Goal: Information Seeking & Learning: Learn about a topic

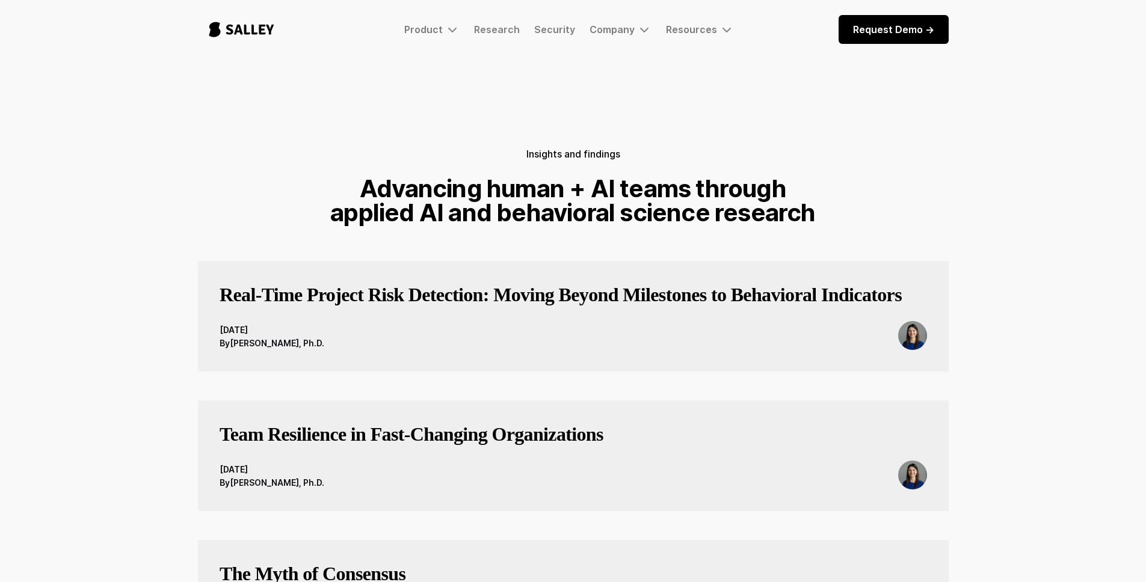
click at [263, 23] on img "home" at bounding box center [241, 30] width 87 height 40
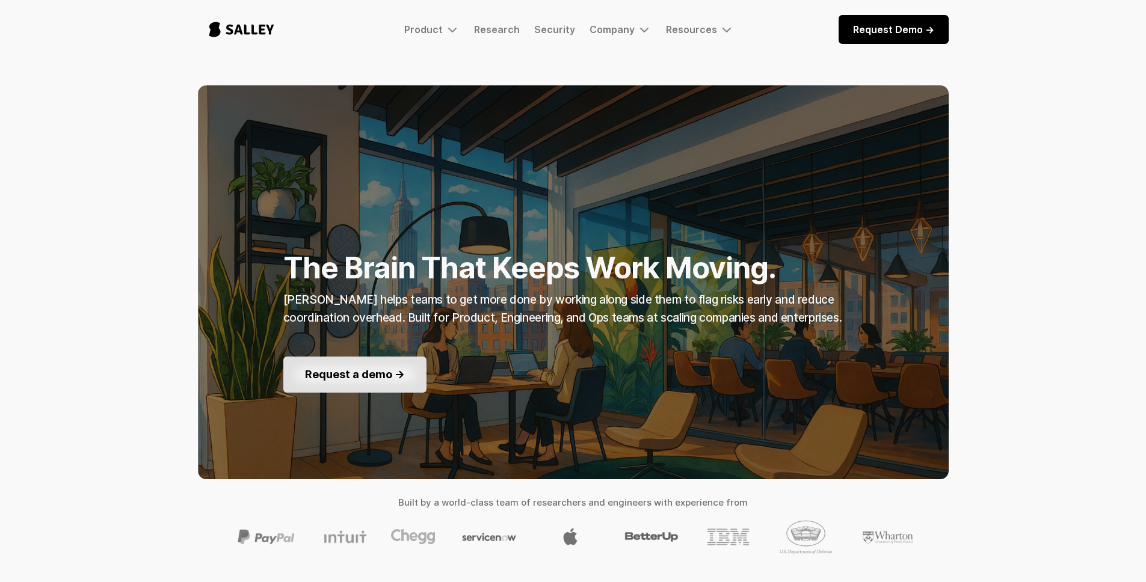
click at [407, 381] on link "Request a demo ->" at bounding box center [354, 375] width 143 height 36
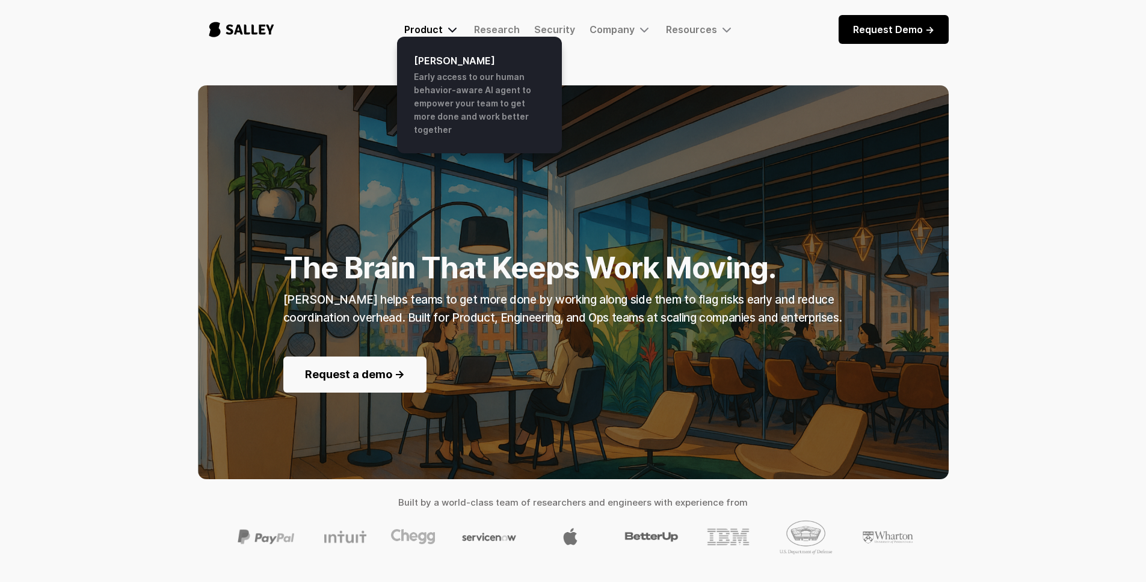
click at [439, 35] on div "Product" at bounding box center [431, 29] width 55 height 14
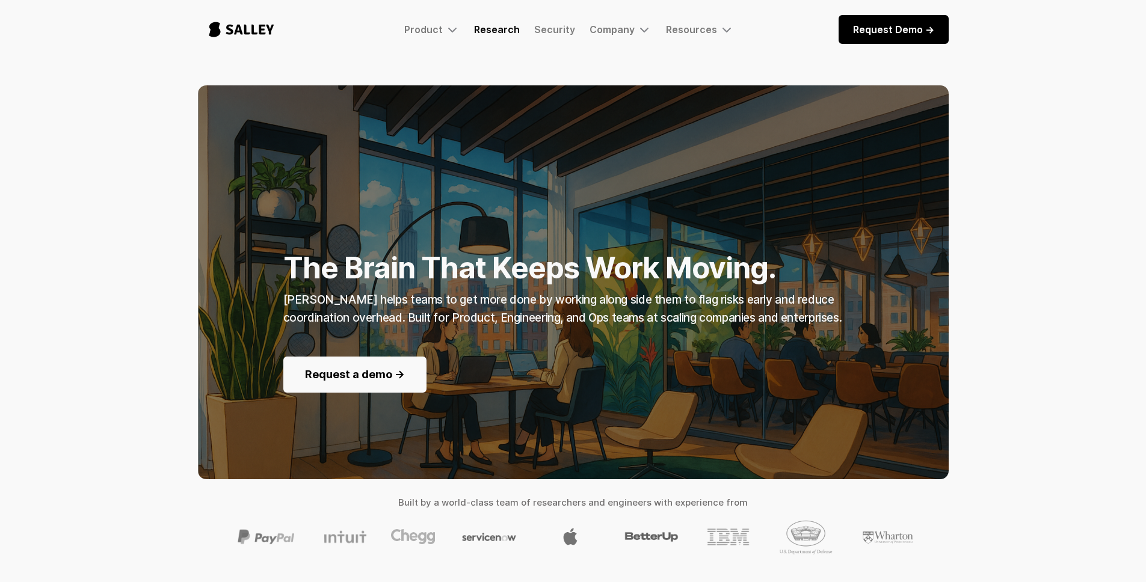
click at [507, 30] on link "Research" at bounding box center [497, 29] width 46 height 12
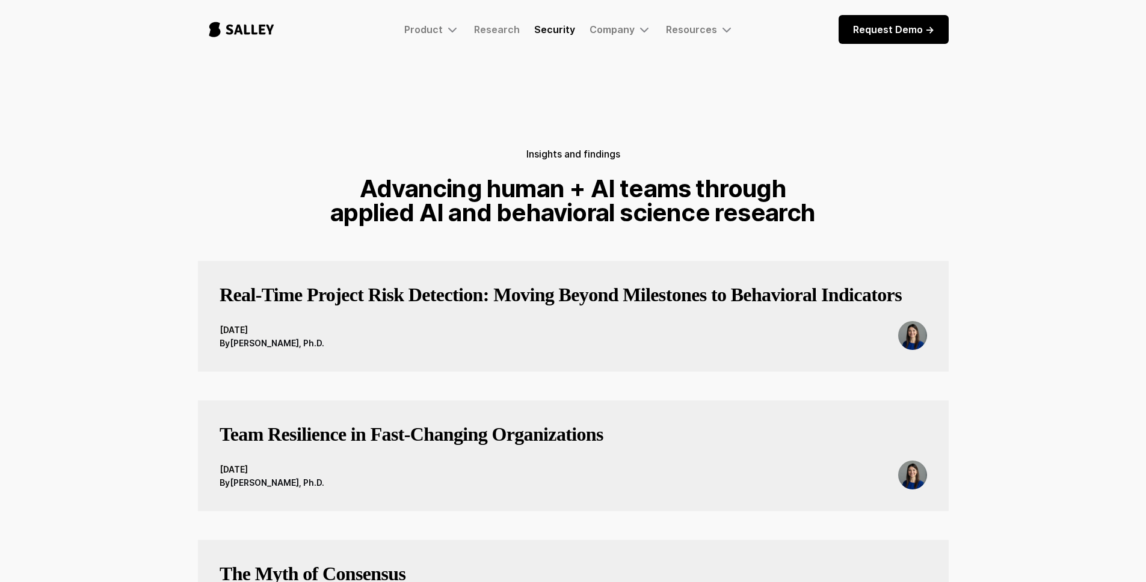
click at [571, 32] on link "Security" at bounding box center [554, 29] width 41 height 12
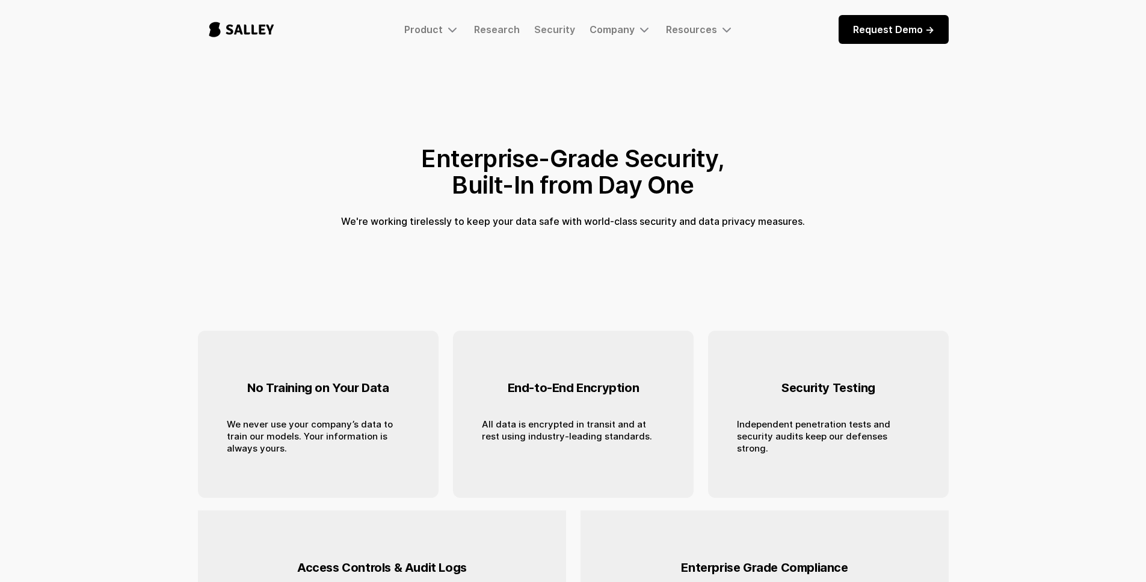
click at [271, 34] on img "home" at bounding box center [241, 30] width 87 height 40
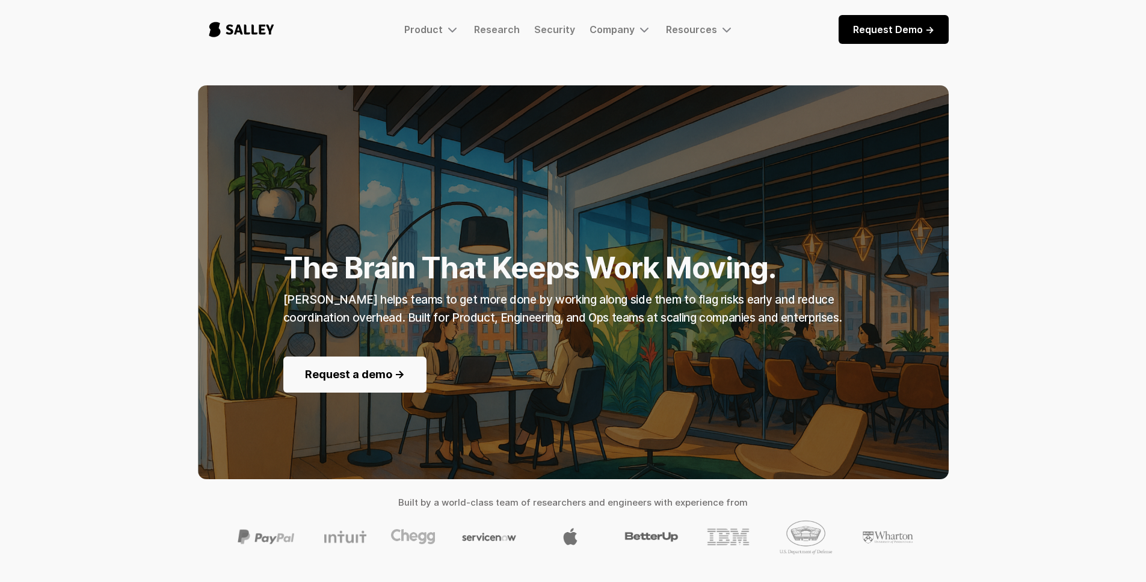
click at [408, 38] on div "Product [PERSON_NAME] Early access to our human behavior-aware AI agent to empo…" at bounding box center [573, 30] width 751 height 40
click at [447, 26] on img at bounding box center [452, 29] width 14 height 14
click at [440, 29] on div "Product" at bounding box center [423, 29] width 38 height 12
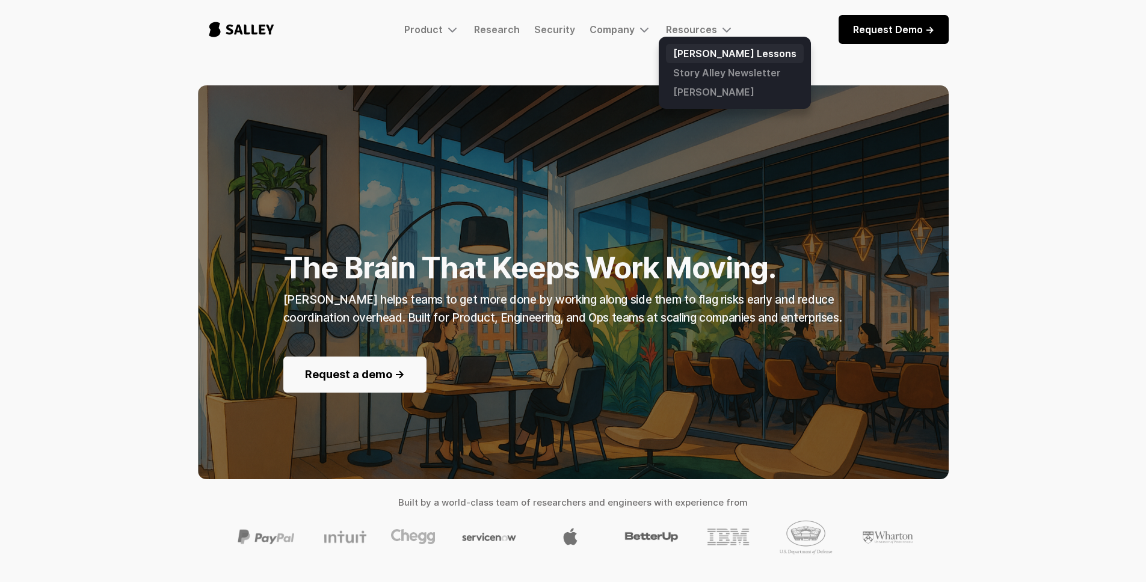
click at [685, 52] on link "[PERSON_NAME] Lessons" at bounding box center [735, 53] width 138 height 19
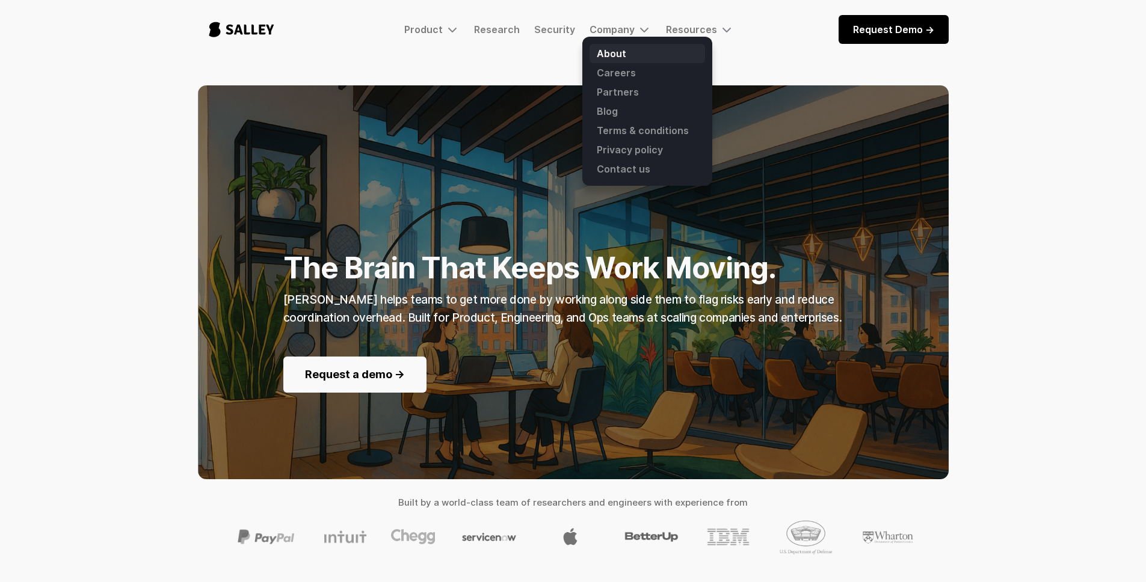
click at [616, 51] on link "About" at bounding box center [646, 53] width 115 height 19
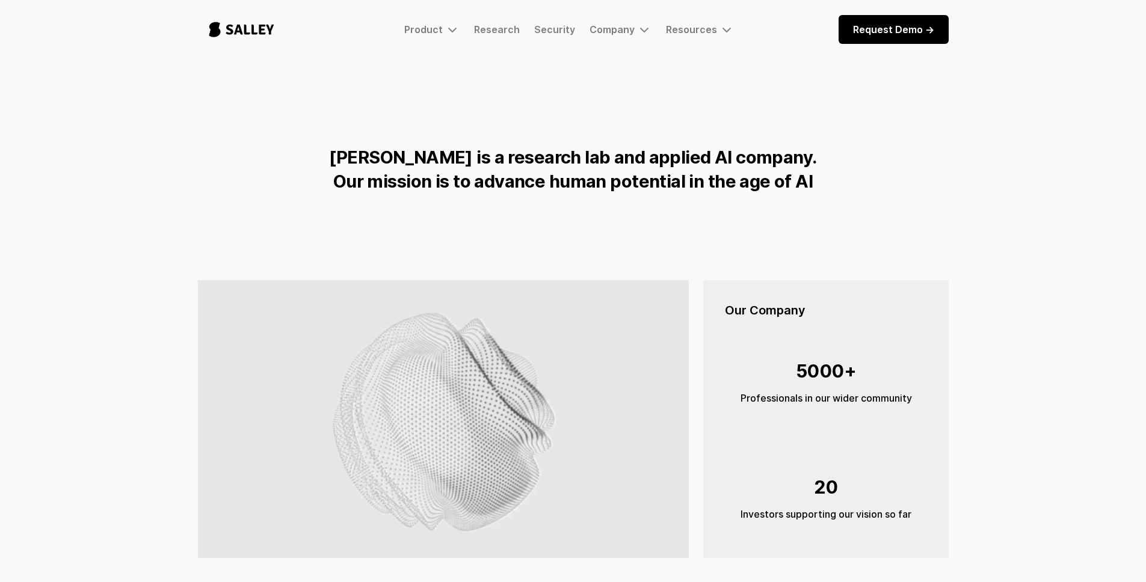
click at [617, 37] on div "Product [PERSON_NAME] Early access to our human behavior-aware AI agent to empo…" at bounding box center [573, 30] width 751 height 40
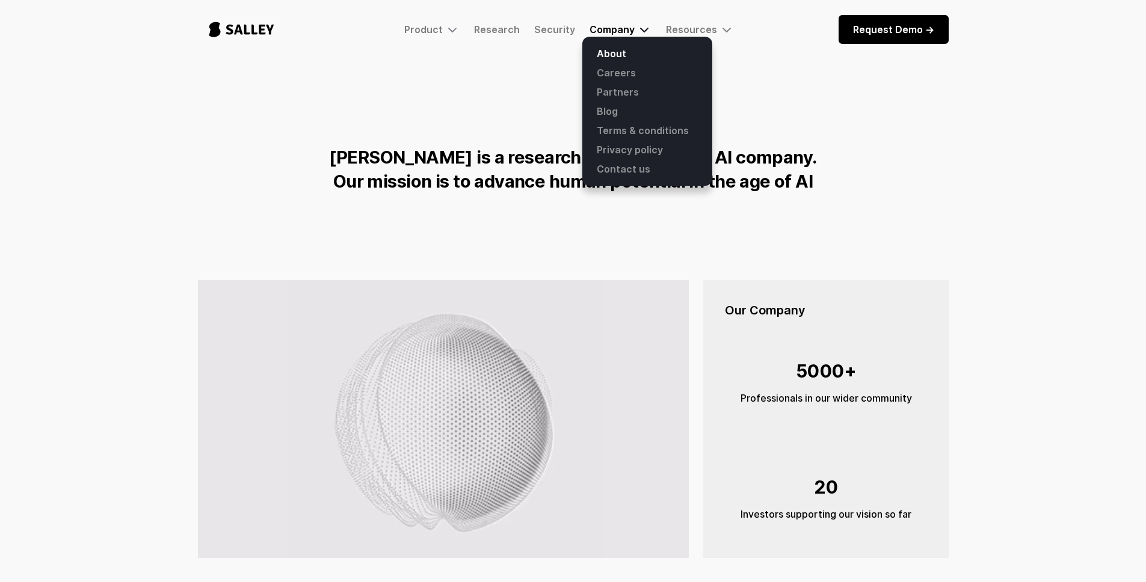
click at [618, 30] on div "Company" at bounding box center [611, 29] width 45 height 12
click at [617, 64] on link "Careers" at bounding box center [646, 72] width 115 height 19
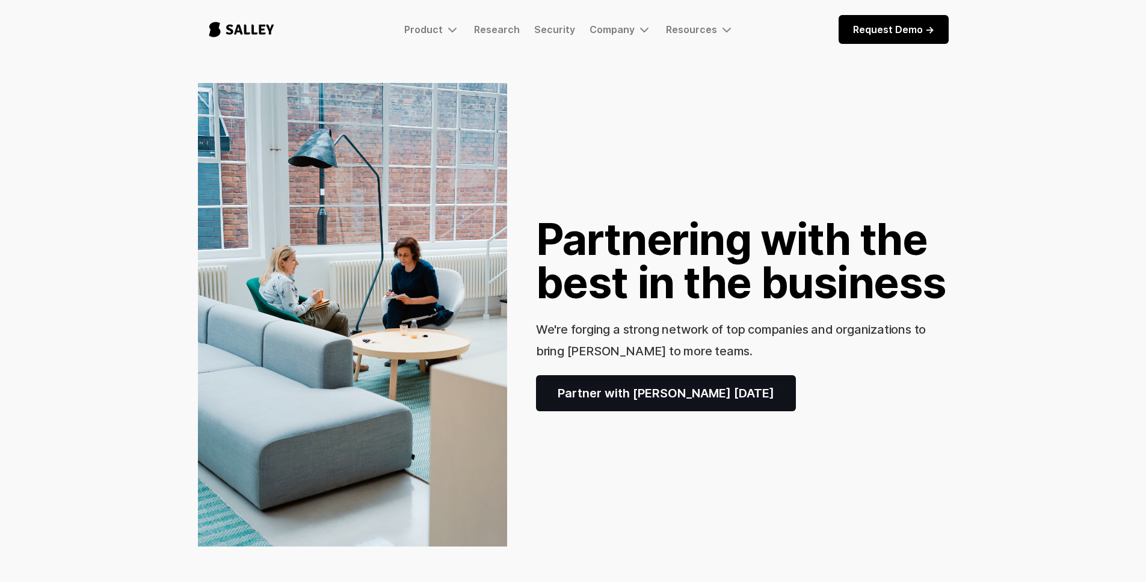
click at [656, 405] on link "Partner with Salley today" at bounding box center [666, 393] width 260 height 36
click at [604, 37] on div "Product Salley AI Early access to our human behavior-aware AI agent to empower …" at bounding box center [573, 30] width 751 height 40
click at [604, 35] on div "Company" at bounding box center [620, 29] width 62 height 14
click at [607, 26] on div "Company" at bounding box center [611, 29] width 45 height 12
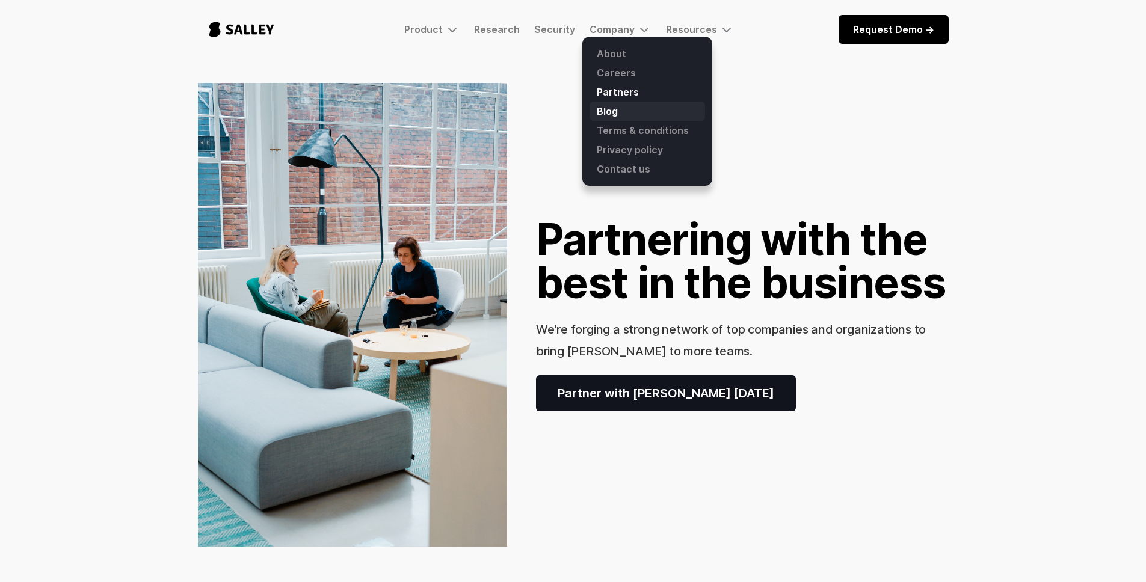
click at [612, 109] on link "Blog" at bounding box center [646, 111] width 115 height 19
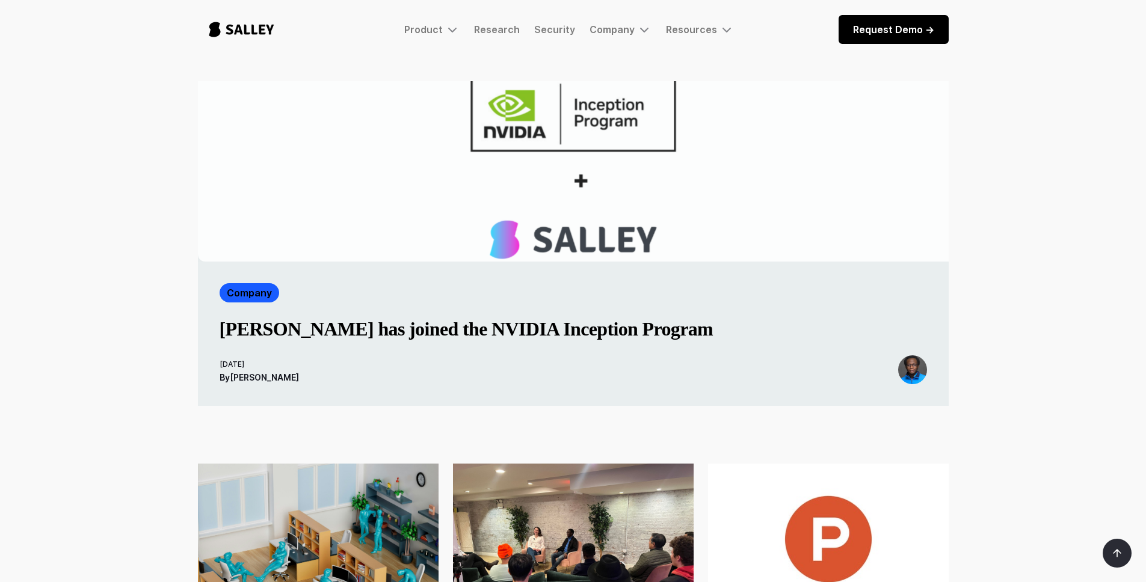
scroll to position [246, 0]
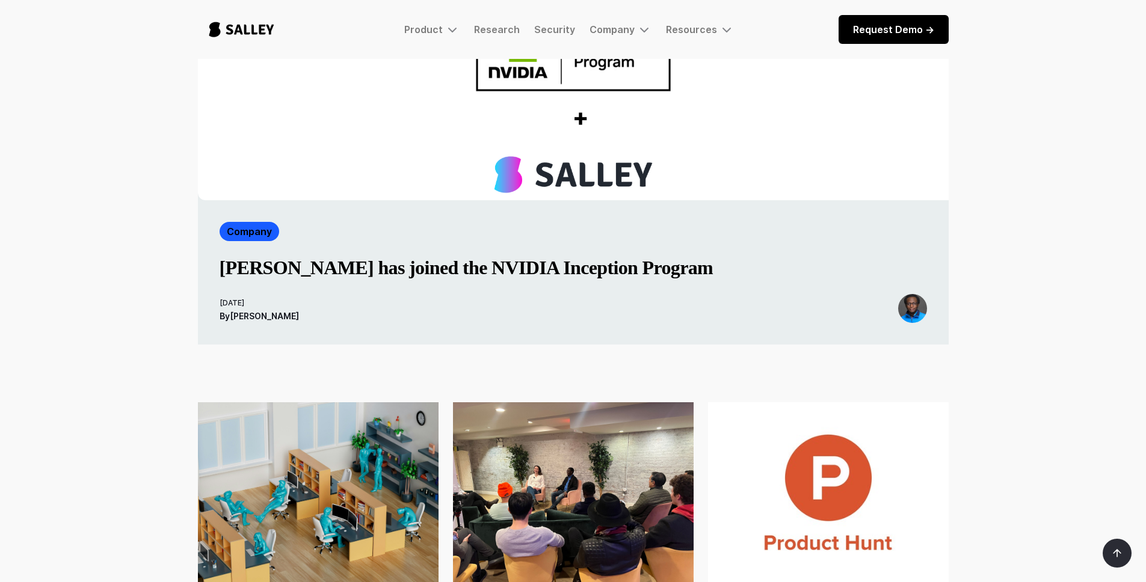
click at [533, 260] on h3 "[PERSON_NAME] has joined the NVIDIA Inception Program" at bounding box center [467, 268] width 494 height 24
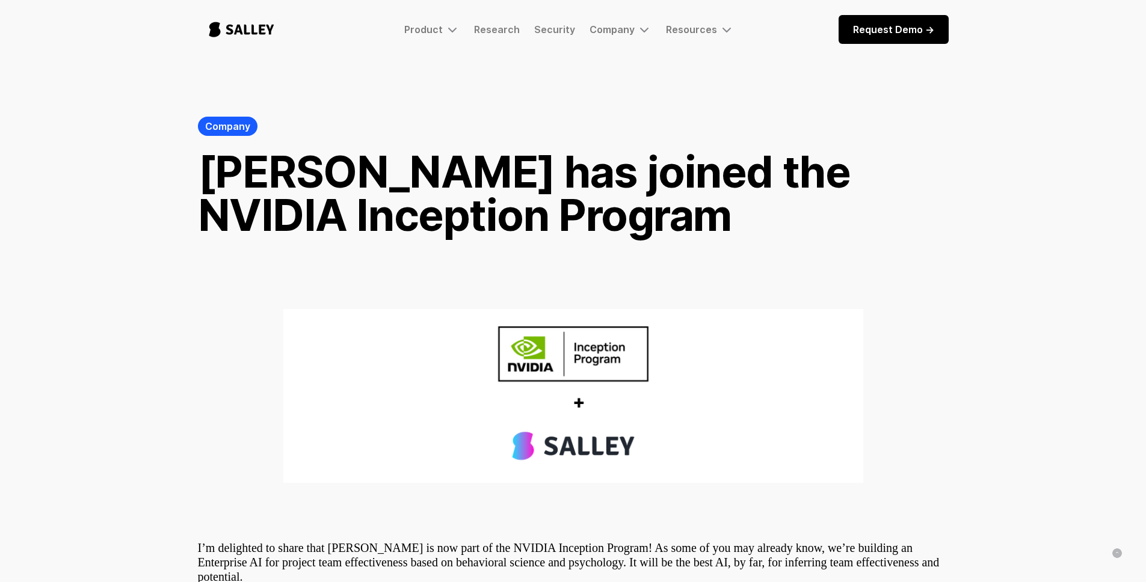
scroll to position [194, 0]
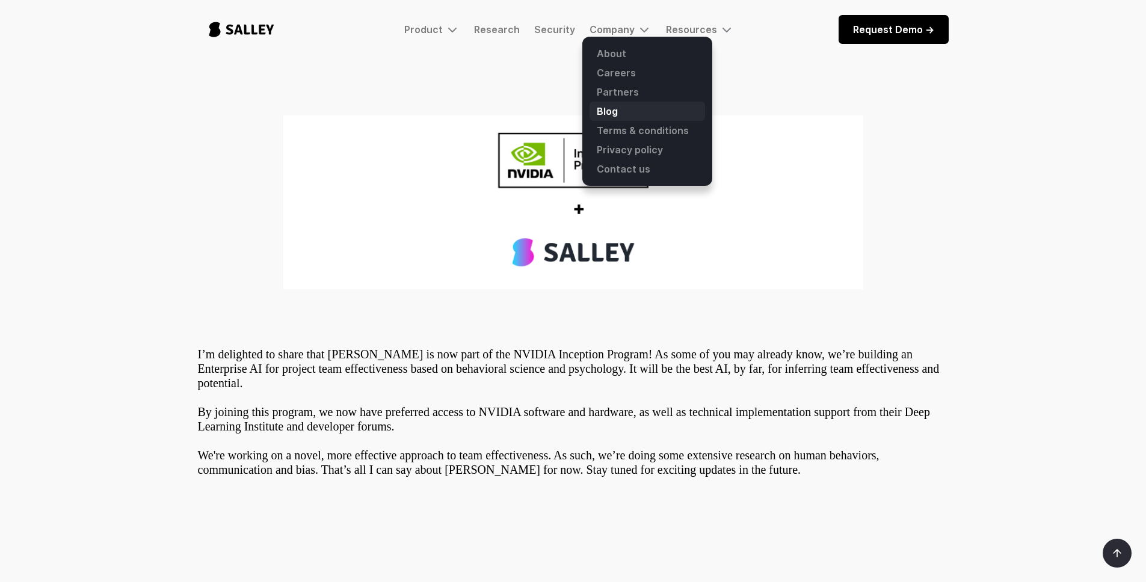
click at [611, 114] on link "Blog" at bounding box center [646, 111] width 115 height 19
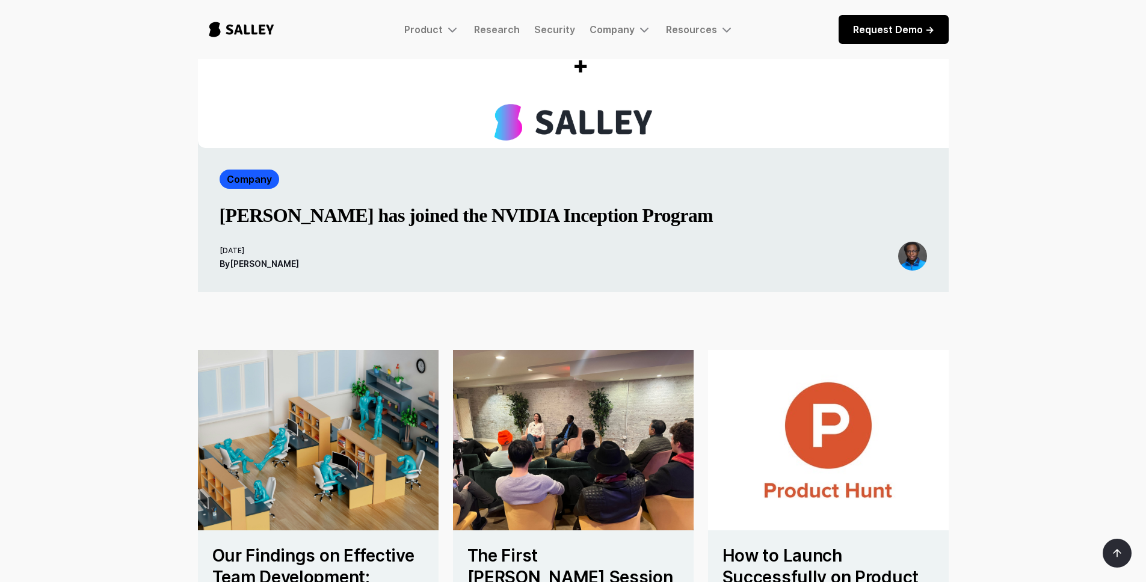
scroll to position [502, 0]
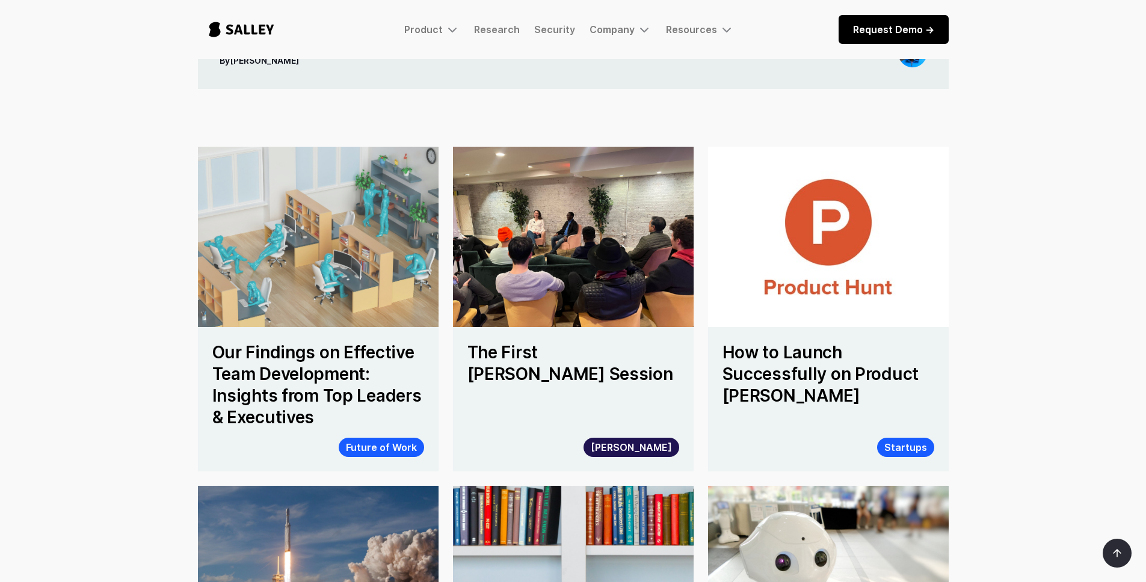
click at [385, 270] on img at bounding box center [318, 237] width 265 height 198
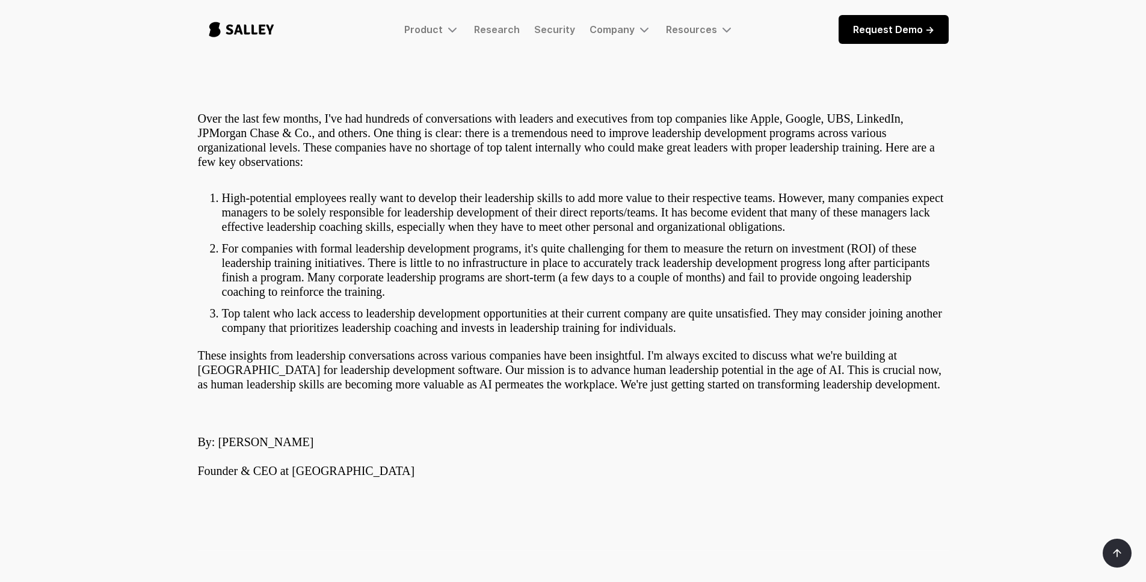
scroll to position [733, 0]
